Goal: Contribute content

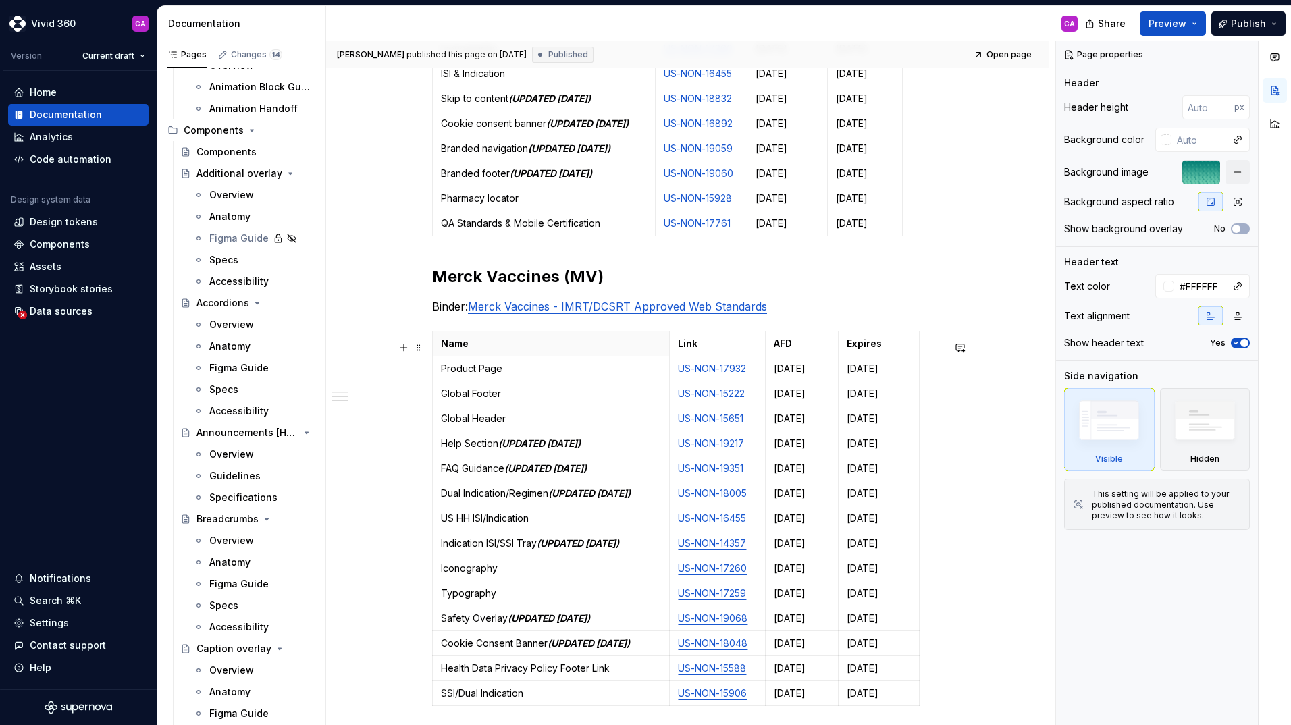
scroll to position [608, 0]
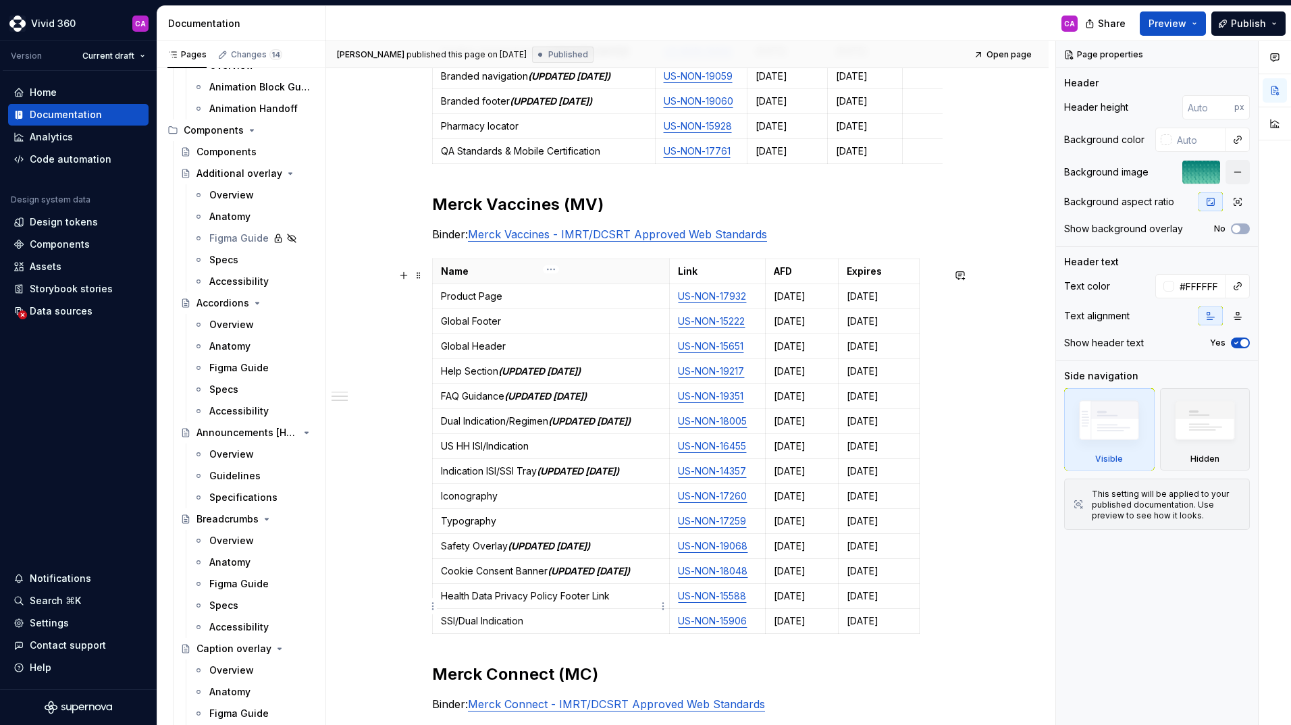
type textarea "*"
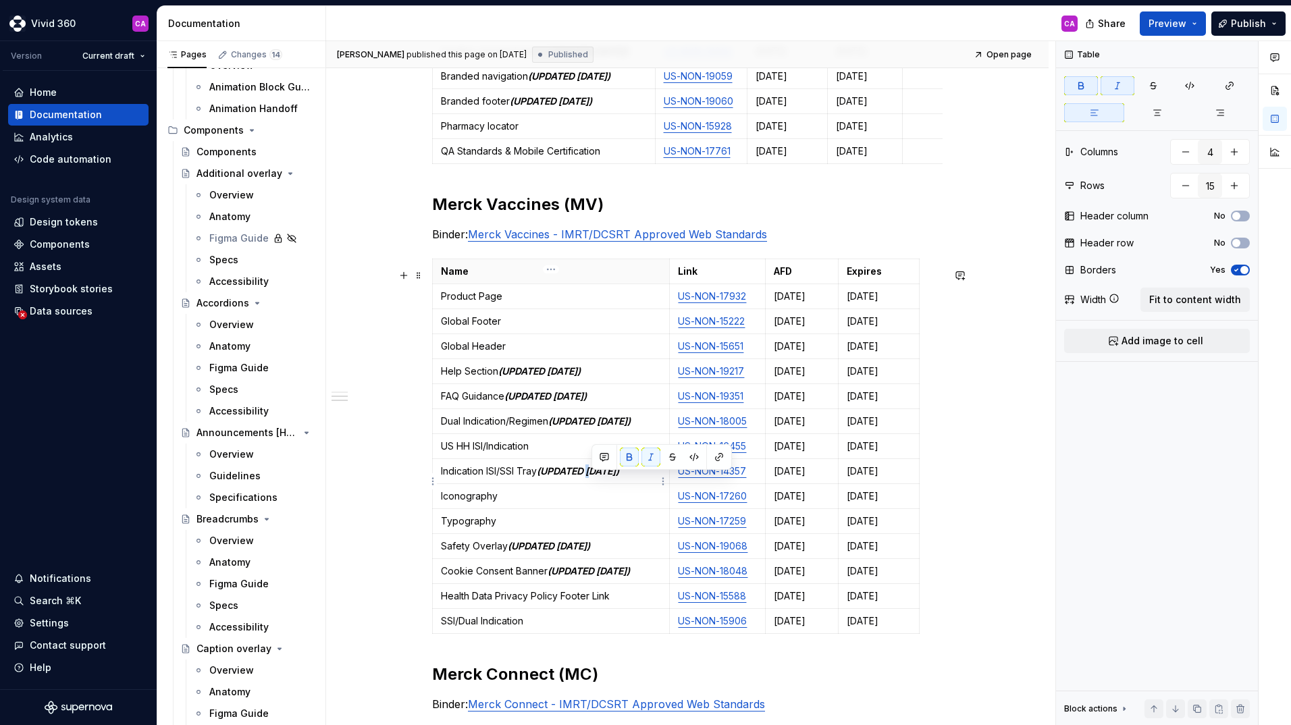
click at [592, 477] on em "(UPDATED [DATE])" at bounding box center [578, 470] width 82 height 11
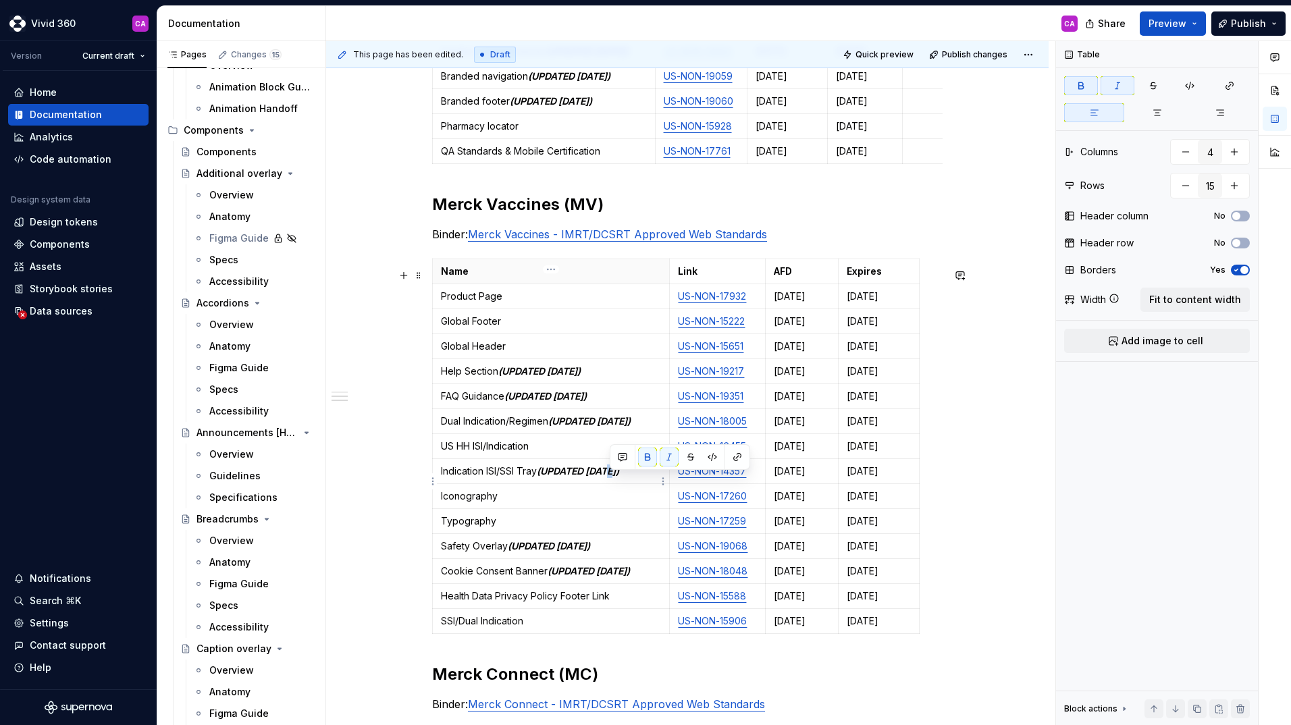
click at [610, 477] on em "(UPDATED [DATE])" at bounding box center [578, 470] width 82 height 11
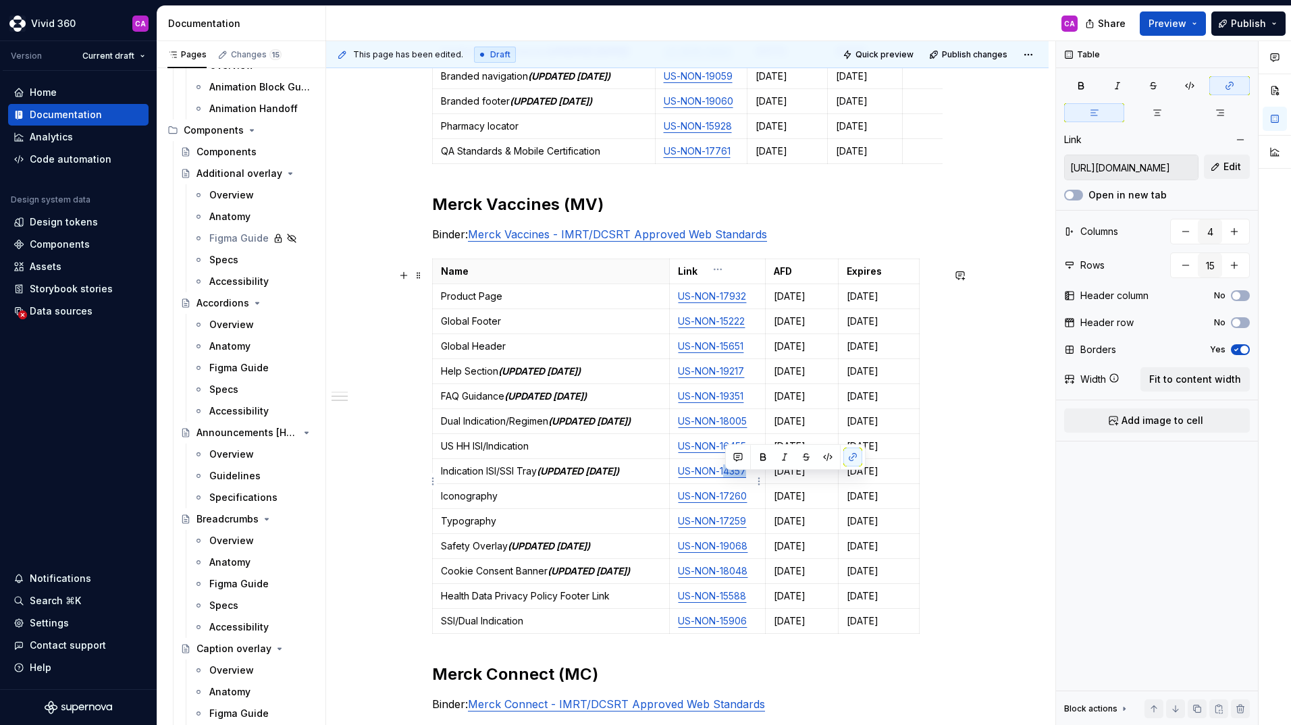
drag, startPoint x: 748, startPoint y: 480, endPoint x: 725, endPoint y: 483, distance: 22.4
click at [725, 477] on link "US-NON-14357" at bounding box center [712, 470] width 68 height 11
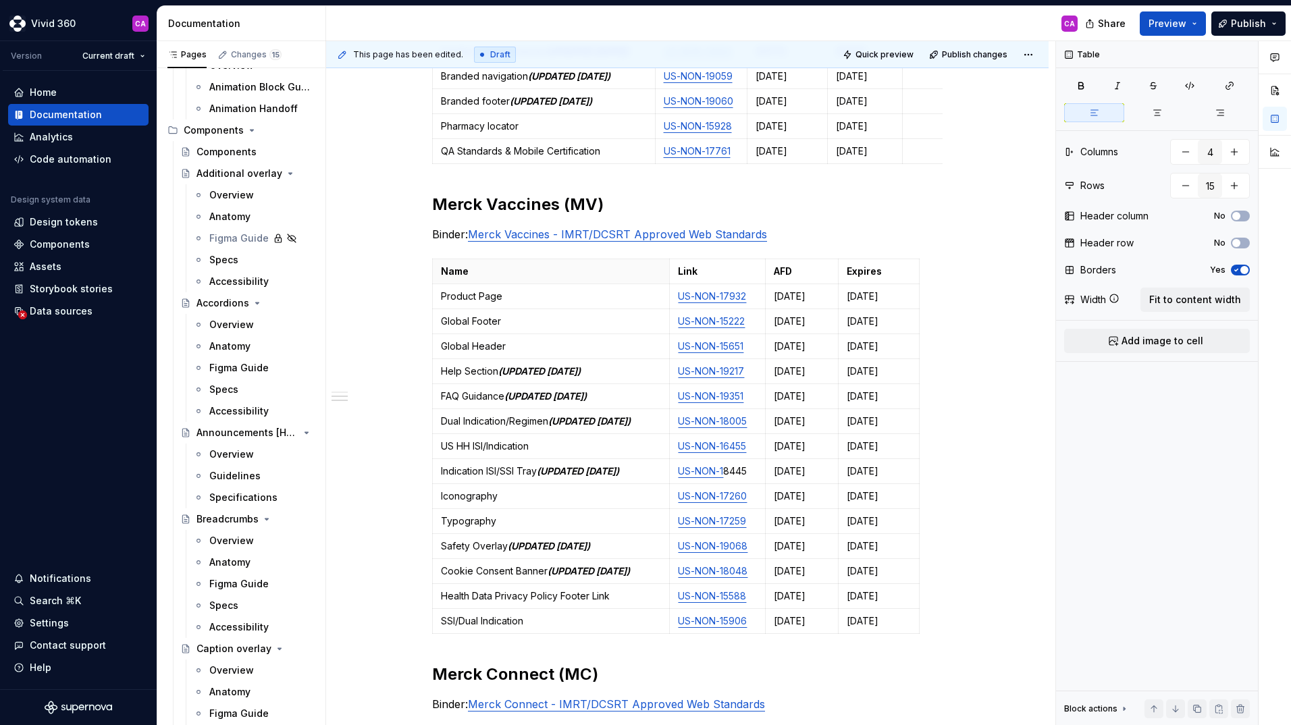
type textarea "*"
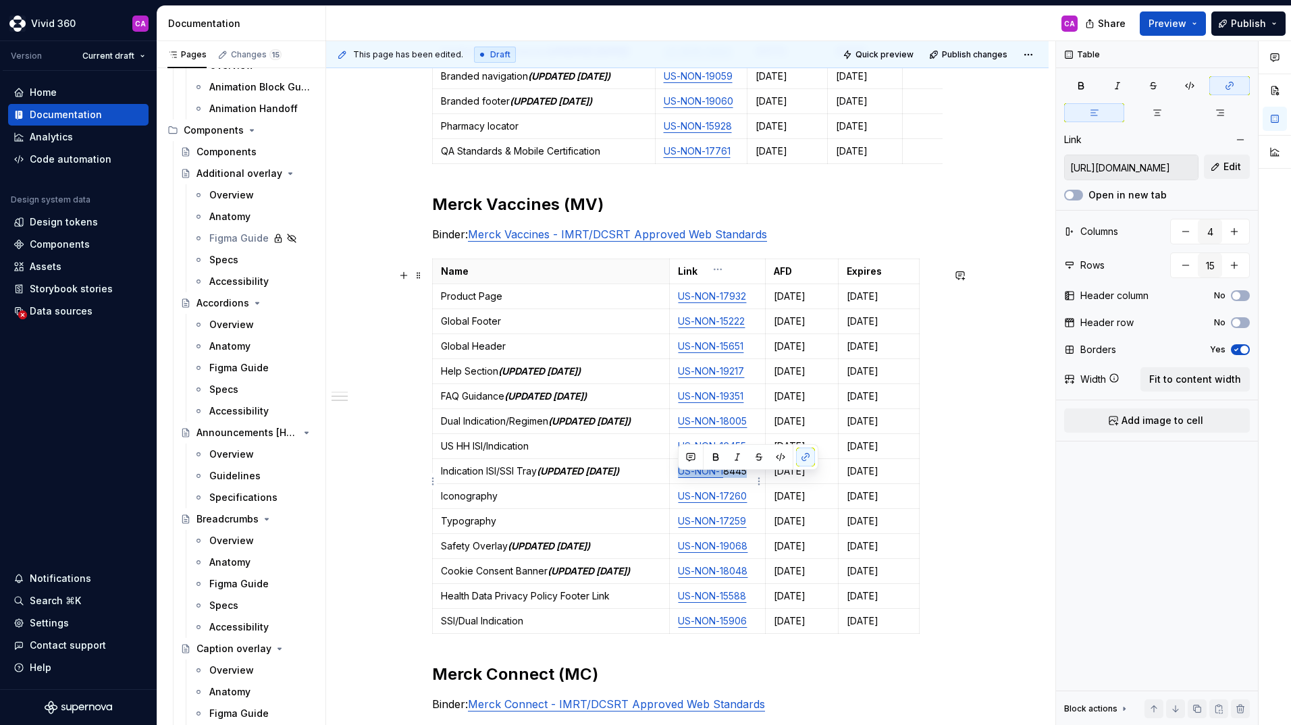
drag, startPoint x: 739, startPoint y: 481, endPoint x: 679, endPoint y: 484, distance: 60.2
click at [679, 478] on p "US-NON-1 8445" at bounding box center [717, 472] width 79 height 14
click at [804, 455] on button "button" at bounding box center [805, 457] width 19 height 19
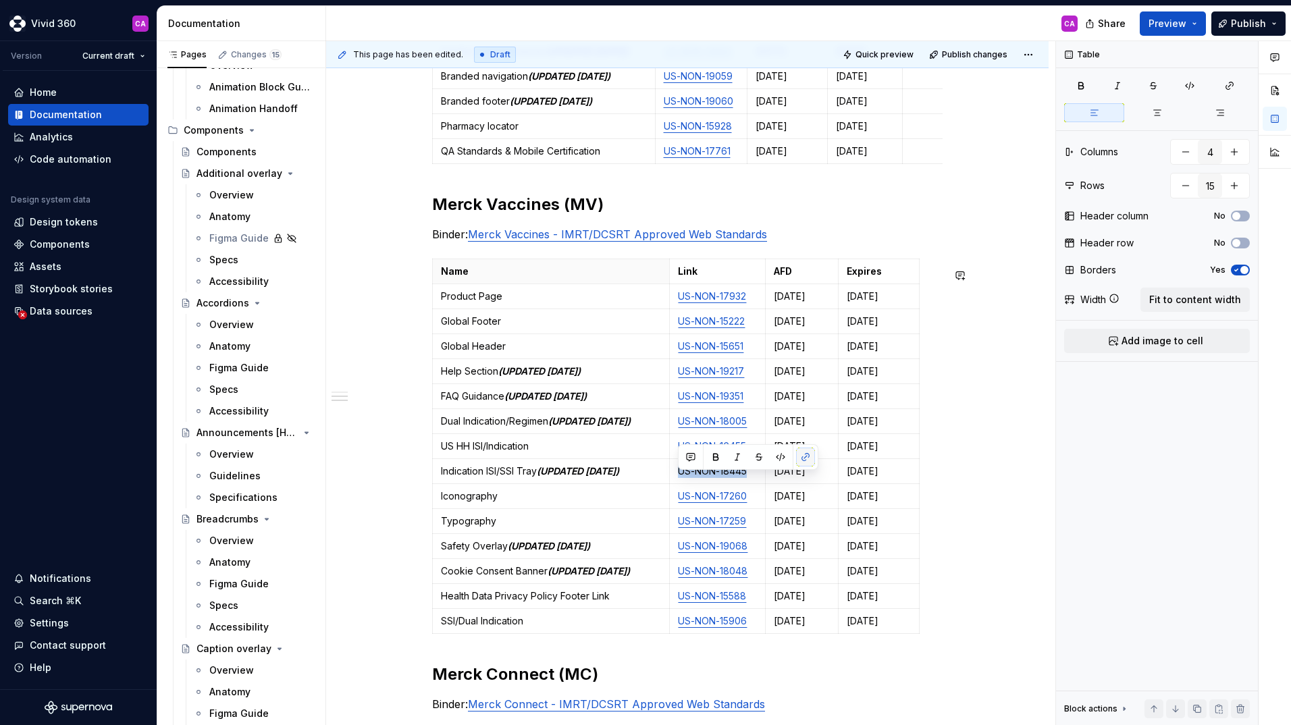
click at [808, 459] on button "button" at bounding box center [805, 457] width 19 height 19
click at [688, 484] on td "US-NON-18445" at bounding box center [718, 471] width 96 height 25
drag, startPoint x: 676, startPoint y: 482, endPoint x: 752, endPoint y: 482, distance: 76.3
click at [752, 482] on td "US-NON-18445" at bounding box center [718, 471] width 96 height 25
click at [804, 457] on button "button" at bounding box center [805, 457] width 19 height 19
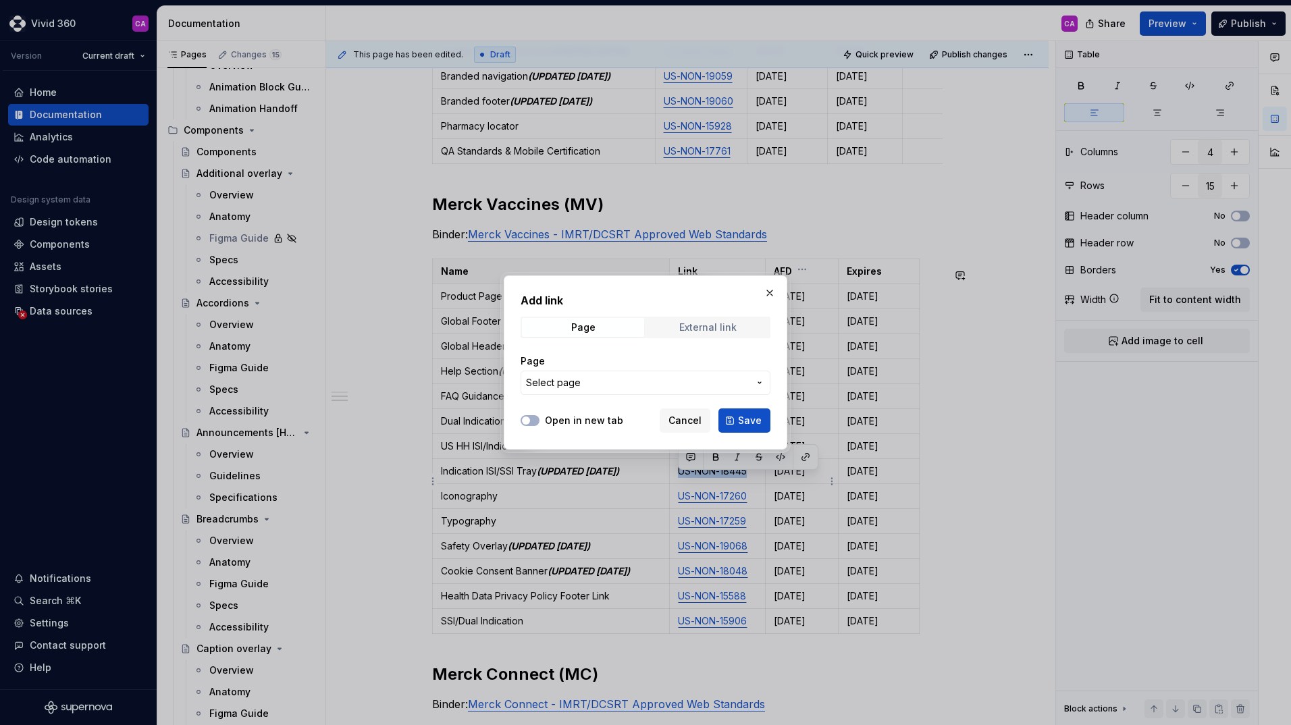
click at [696, 328] on div "External link" at bounding box center [707, 327] width 57 height 11
click at [538, 421] on button "Open in new tab" at bounding box center [530, 420] width 19 height 11
click at [542, 386] on input "URL" at bounding box center [646, 383] width 250 height 24
paste input "[URL][DOMAIN_NAME]"
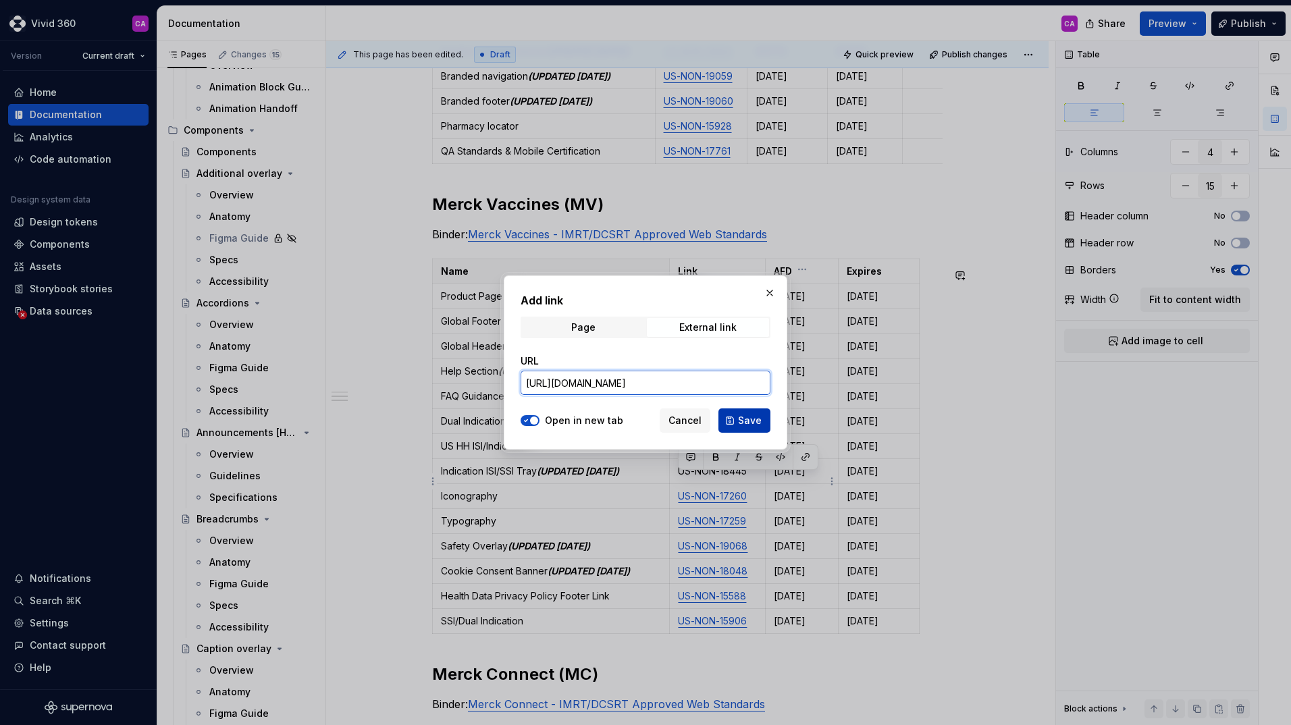
type input "[URL][DOMAIN_NAME]"
click at [749, 419] on span "Save" at bounding box center [750, 421] width 24 height 14
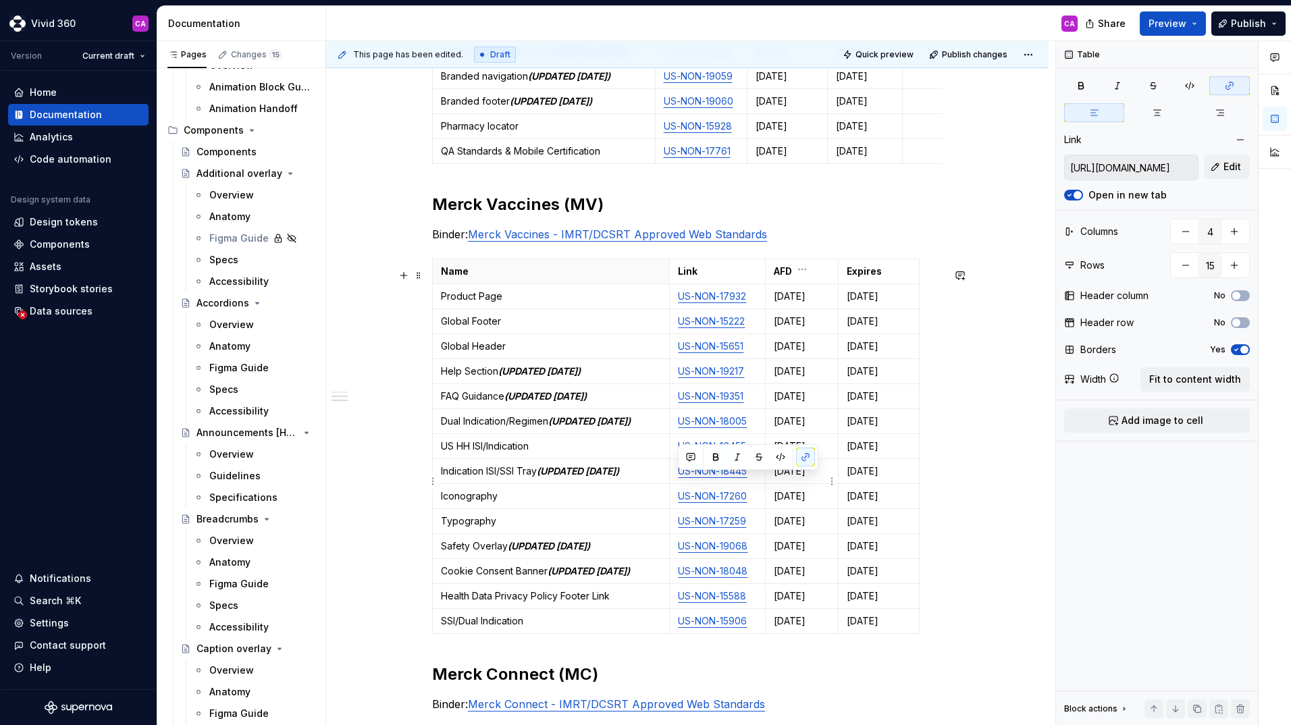
click at [806, 478] on p "[DATE]" at bounding box center [802, 472] width 56 height 14
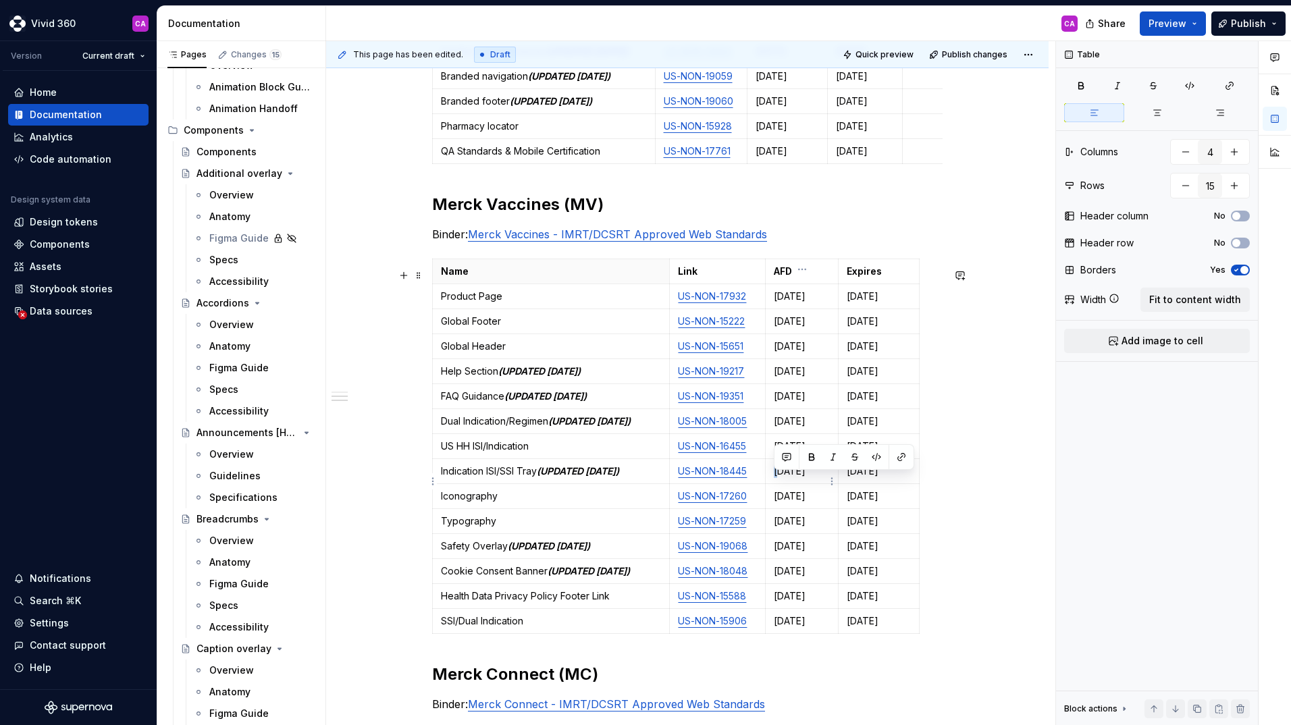
click at [775, 478] on p "[DATE]" at bounding box center [802, 472] width 56 height 14
drag, startPoint x: 792, startPoint y: 480, endPoint x: 784, endPoint y: 480, distance: 8.1
click at [784, 478] on p "[DATE]" at bounding box center [802, 472] width 56 height 14
click at [862, 478] on p "[DATE]" at bounding box center [879, 472] width 64 height 14
click at [888, 478] on p "[DATE]" at bounding box center [879, 472] width 64 height 14
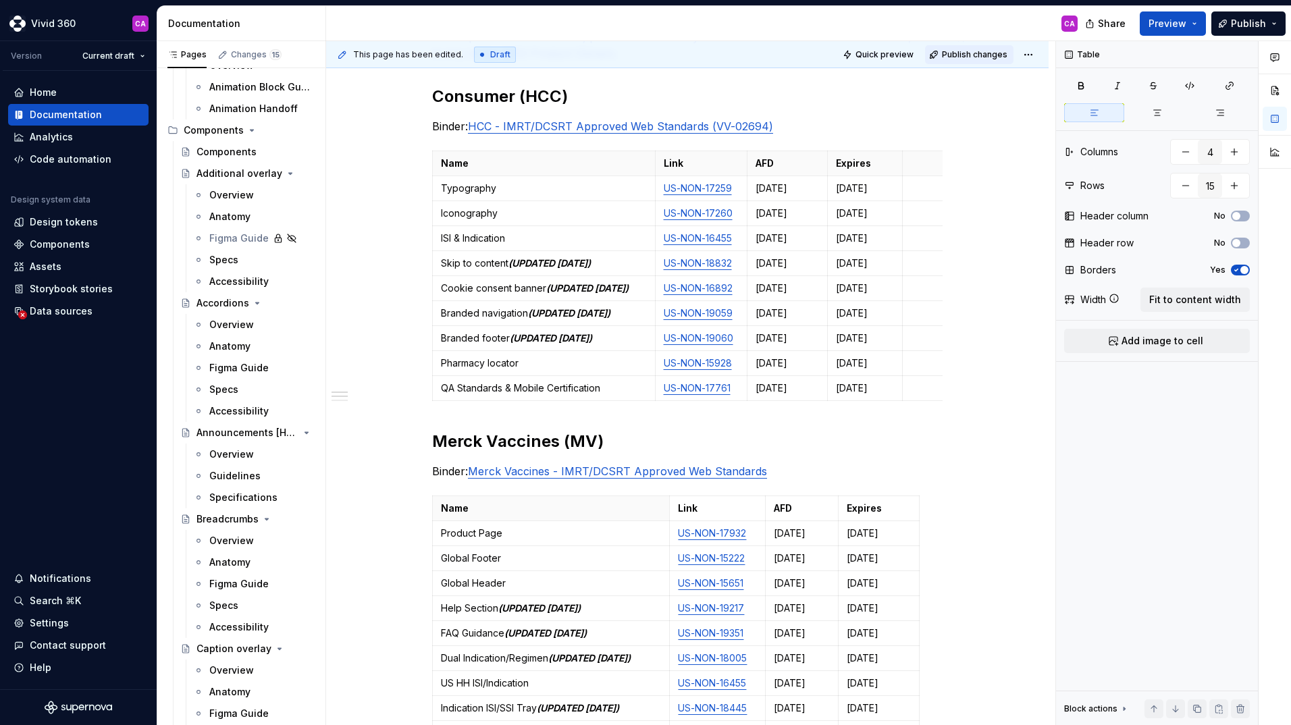
scroll to position [338, 0]
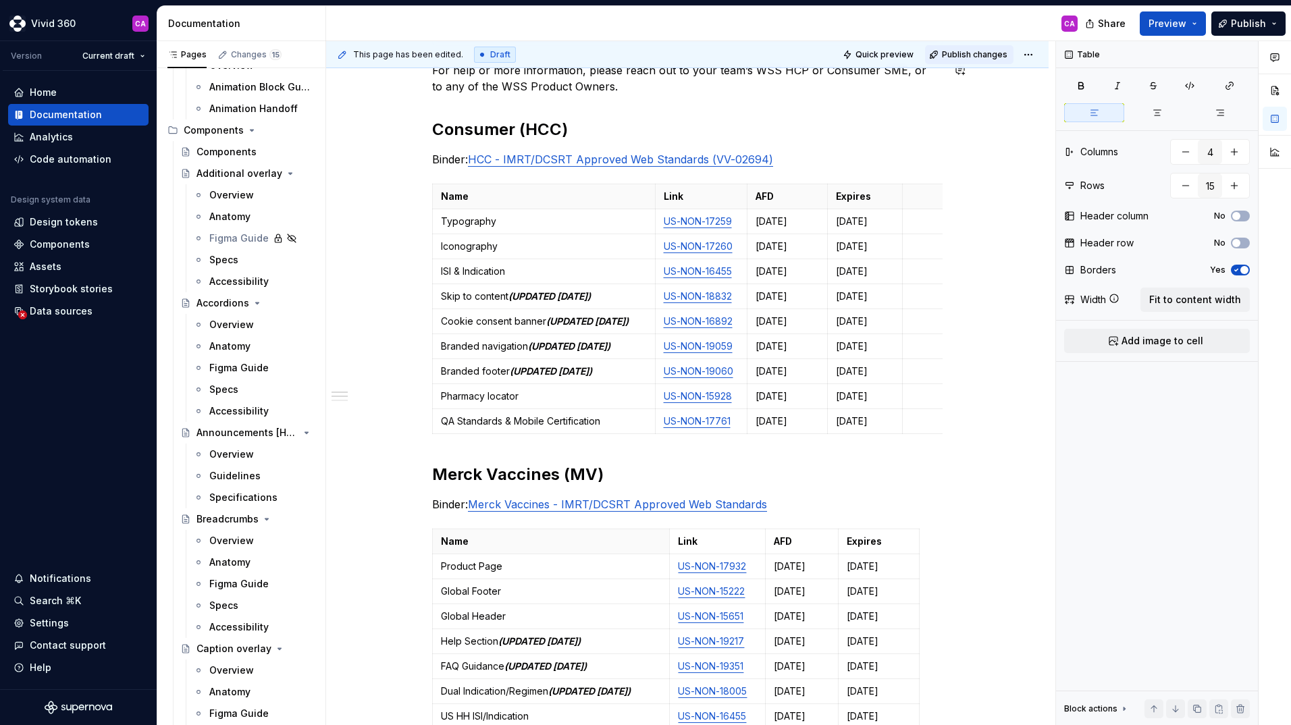
click at [955, 59] on span "Publish changes" at bounding box center [975, 54] width 66 height 11
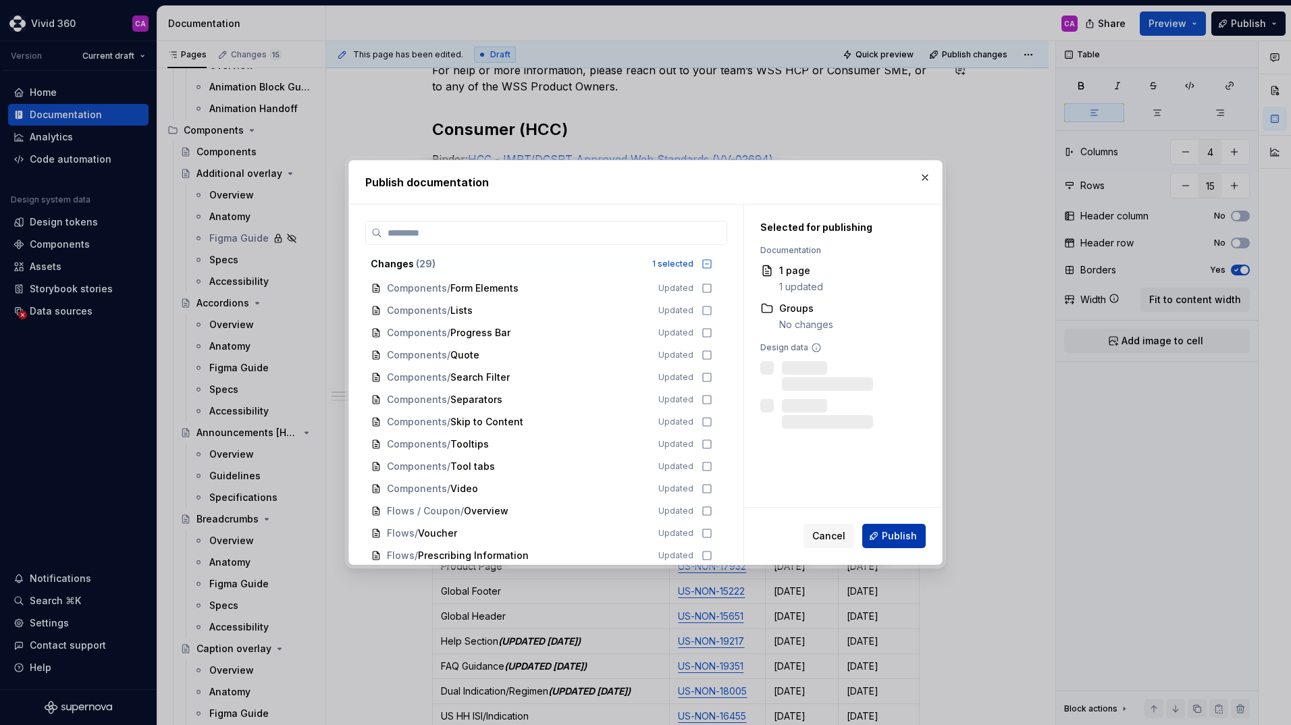
click at [891, 535] on span "Publish" at bounding box center [899, 536] width 35 height 14
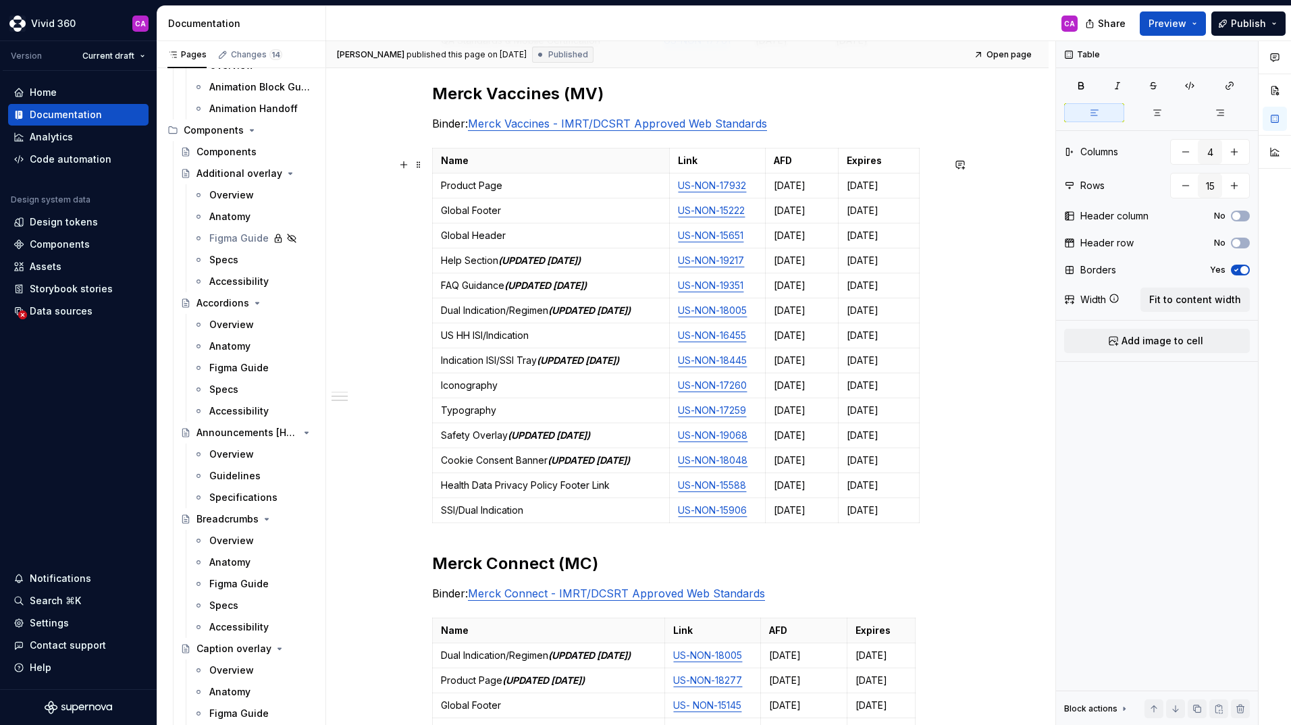
scroll to position [743, 0]
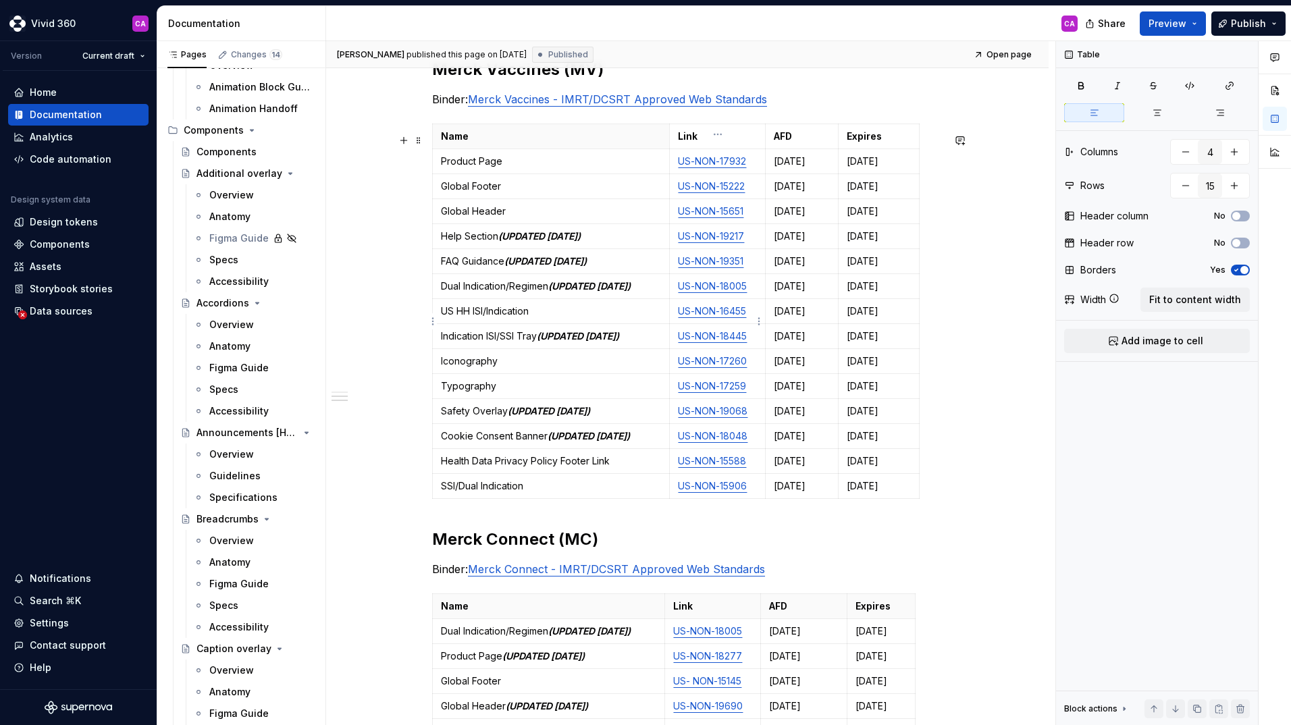
click at [714, 317] on link "US-NON-16455" at bounding box center [712, 310] width 68 height 11
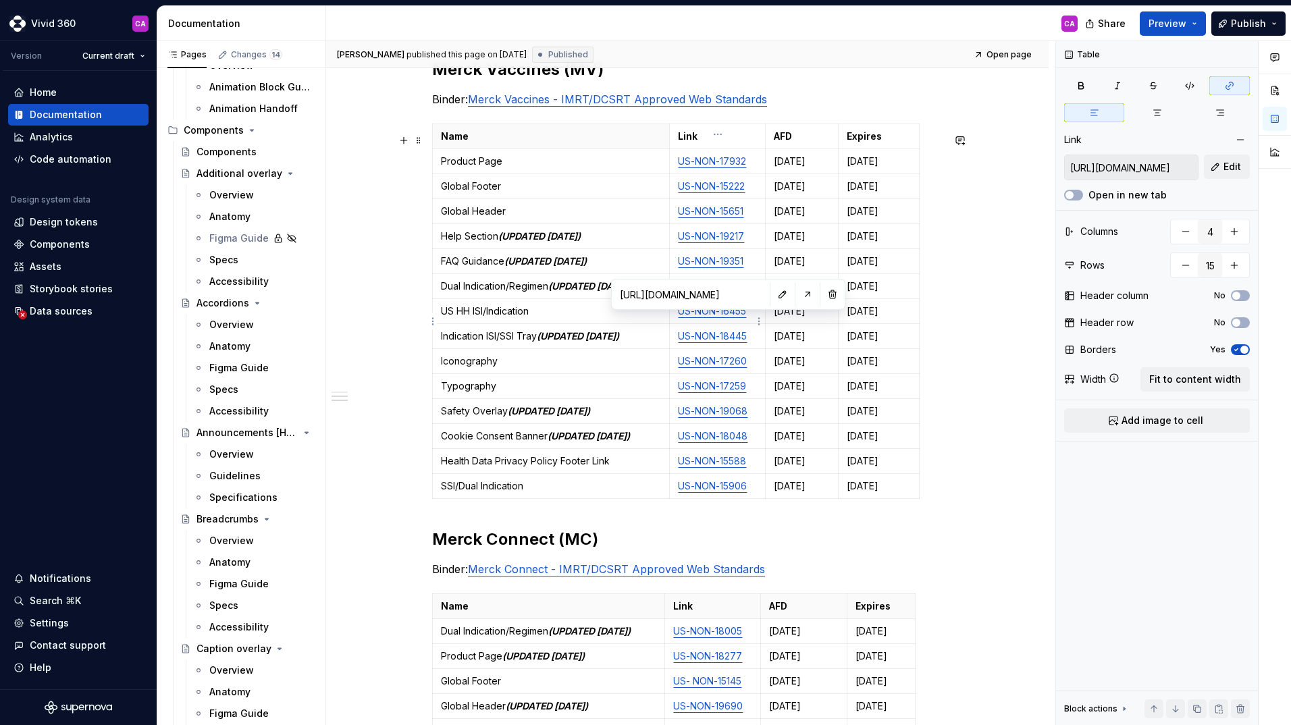
click at [722, 317] on link "US-NON-16455" at bounding box center [712, 310] width 68 height 11
click at [979, 268] on div "These standards may be updated and re-posted at any time. Please check back fre…" at bounding box center [687, 368] width 723 height 1729
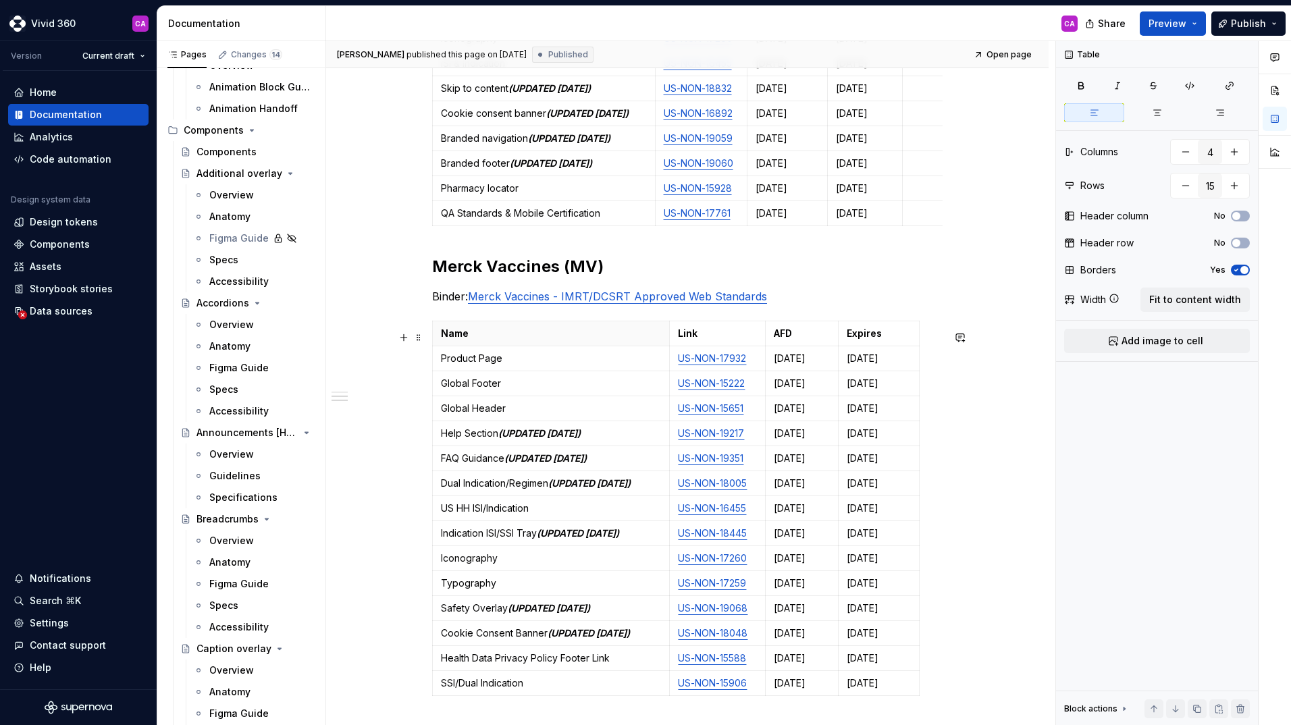
scroll to position [540, 0]
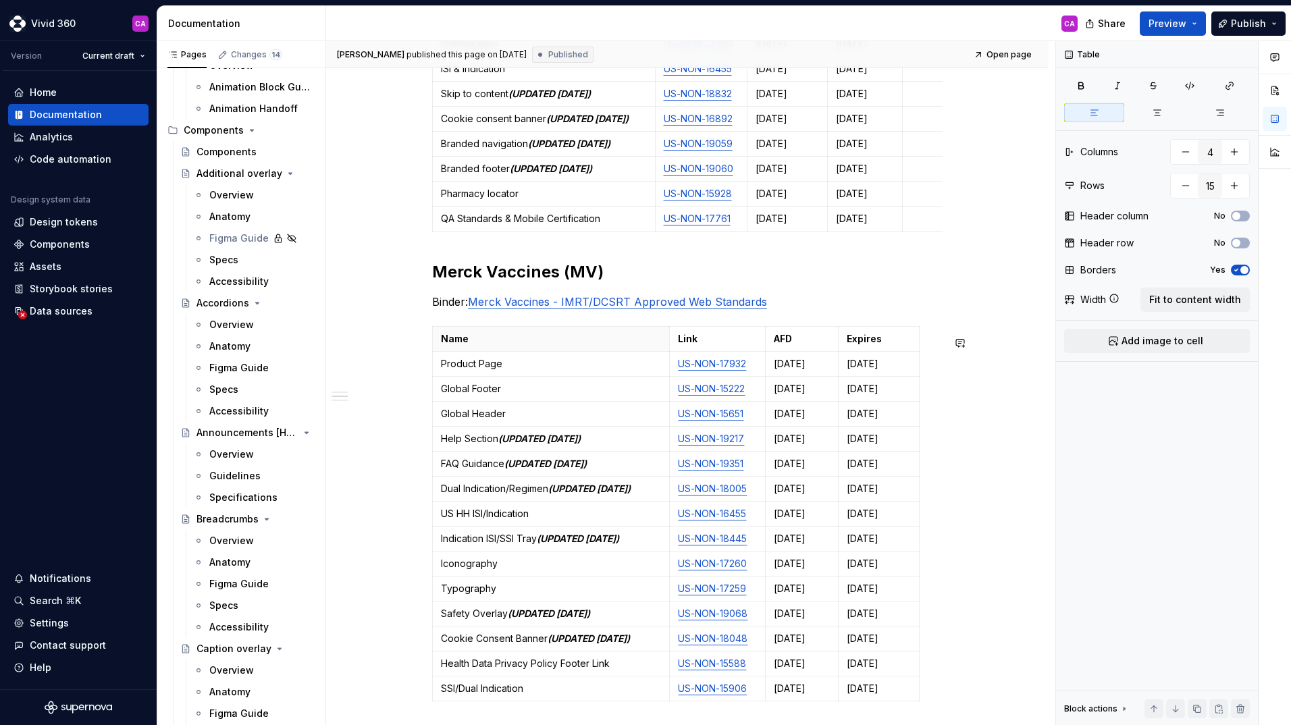
type textarea "*"
